Goal: Task Accomplishment & Management: Complete application form

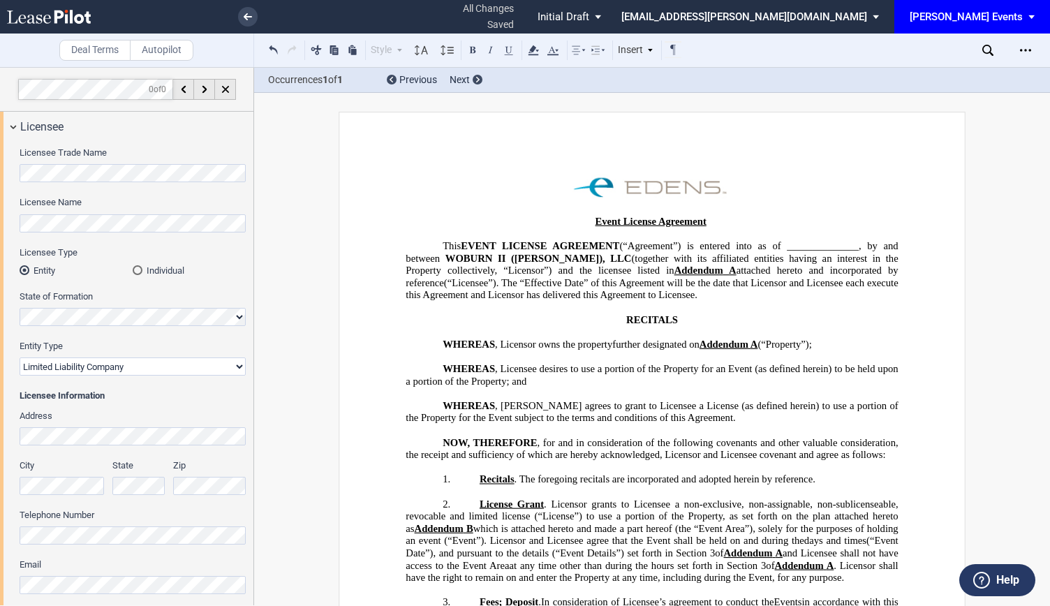
select select "limited liability company"
select select "8"
select select "10"
select select "5"
select select "pm"
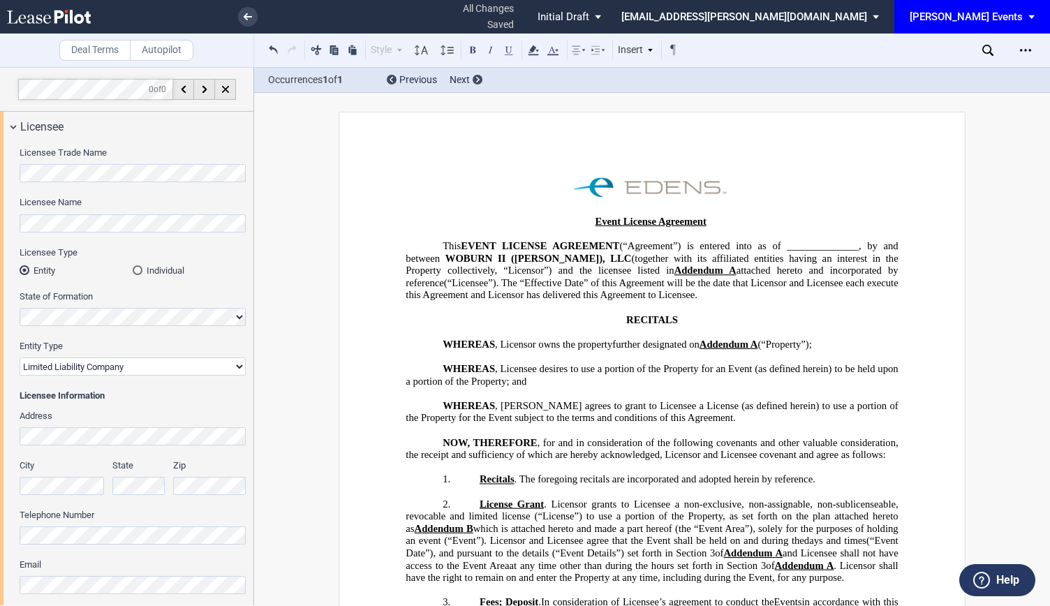
select select "8"
select select "30"
select select "pm"
select select "30"
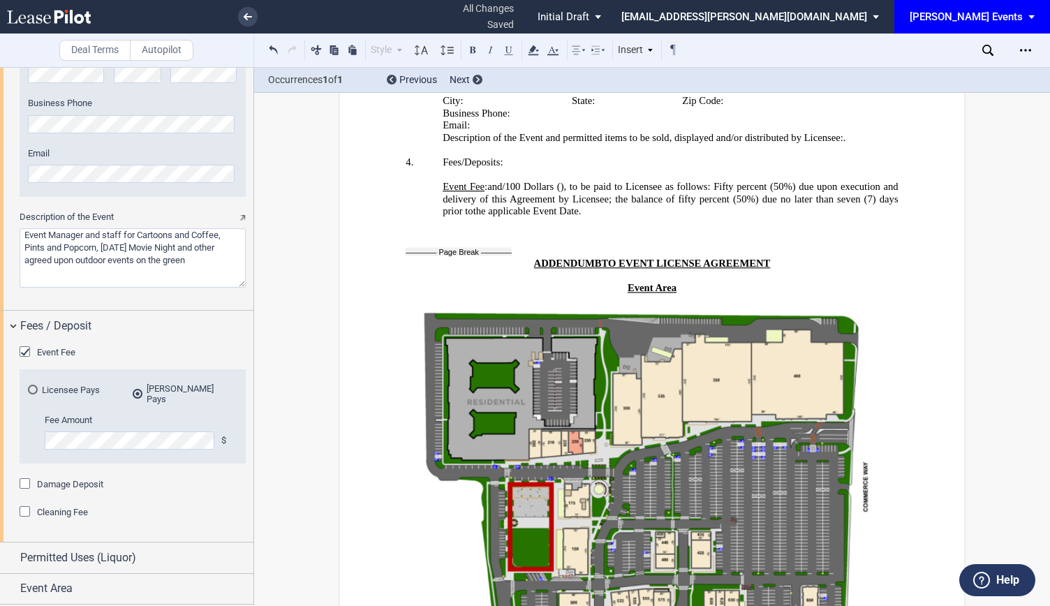
scroll to position [2052, 0]
